Goal: Check status

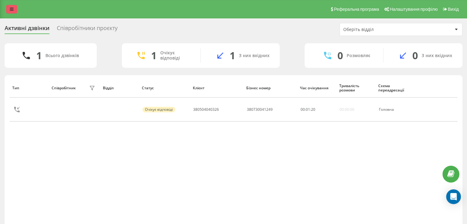
click at [13, 8] on icon at bounding box center [12, 9] width 4 height 4
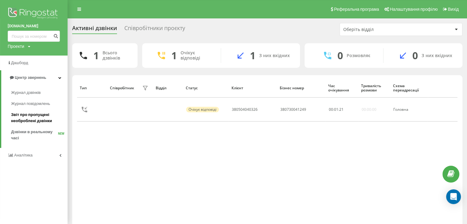
click at [30, 122] on span "Звіт про пропущені необроблені дзвінки" at bounding box center [37, 118] width 53 height 12
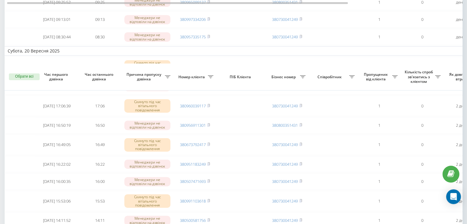
scroll to position [454, 0]
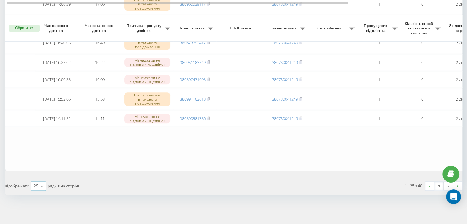
click at [36, 185] on div "25" at bounding box center [35, 186] width 5 height 6
click at [36, 170] on span "50" at bounding box center [35, 169] width 5 height 6
